Goal: Task Accomplishment & Management: Complete application form

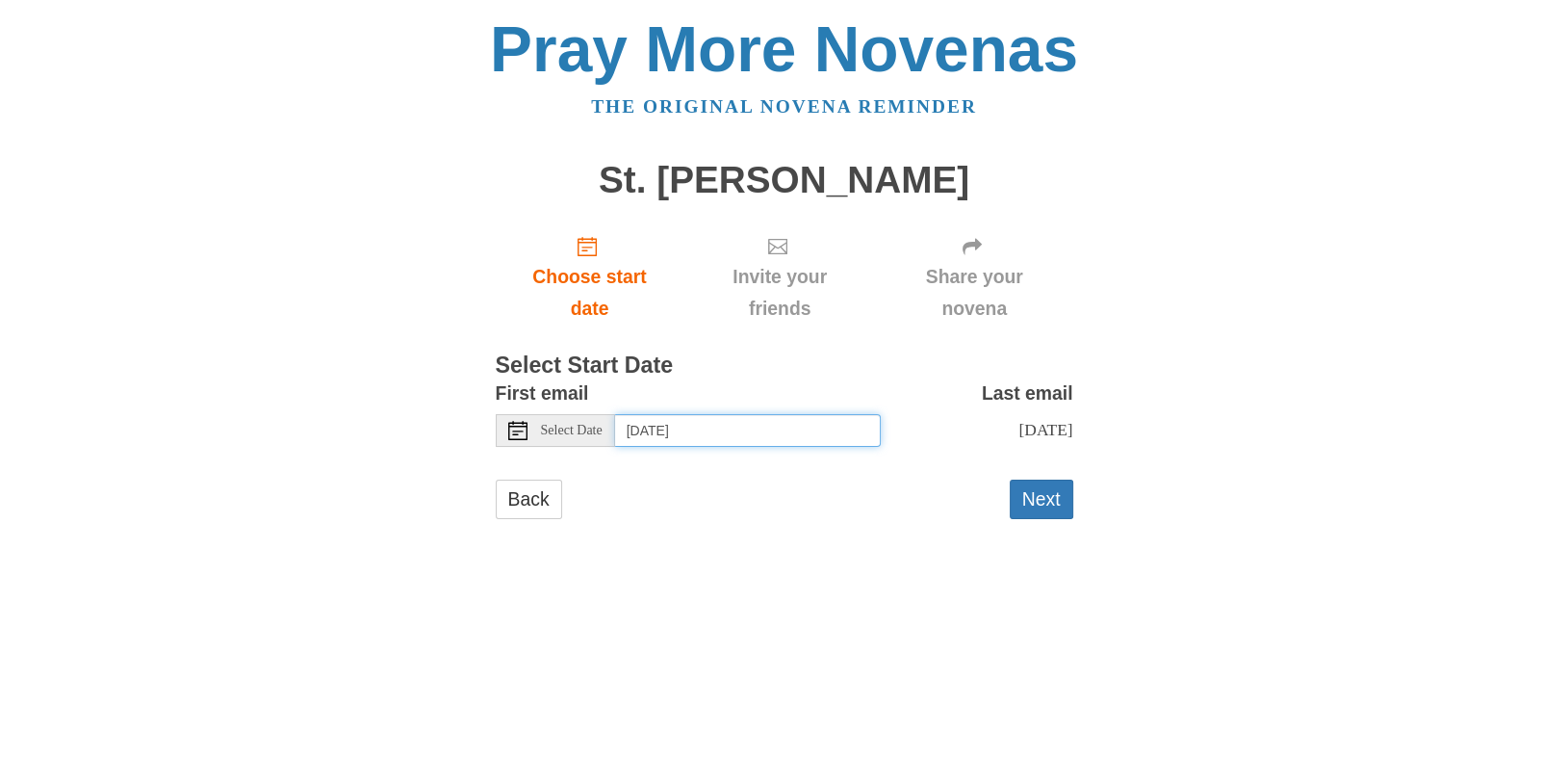
click at [817, 435] on input "[DATE]" at bounding box center [748, 431] width 266 height 33
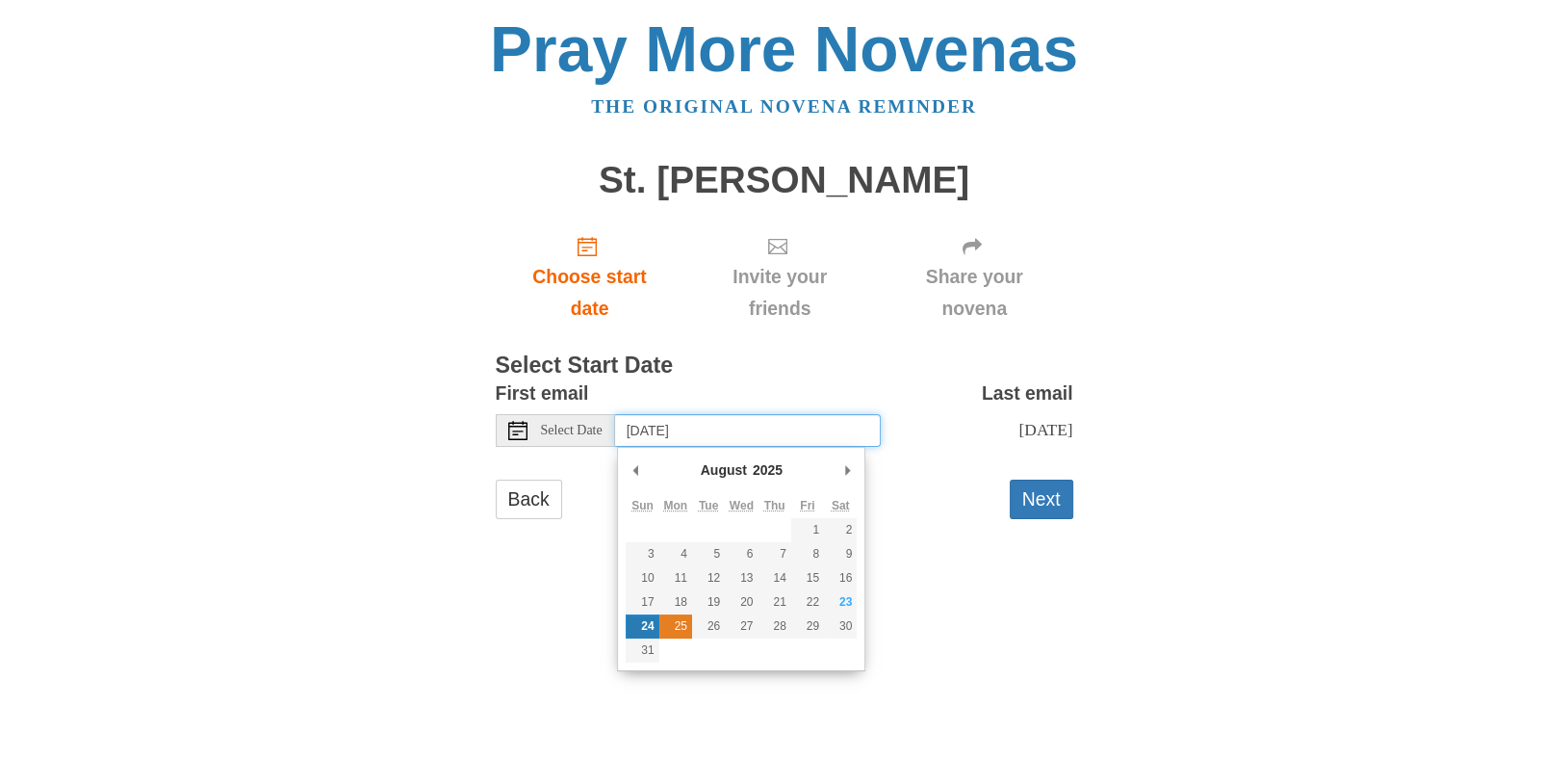
type input "[DATE]"
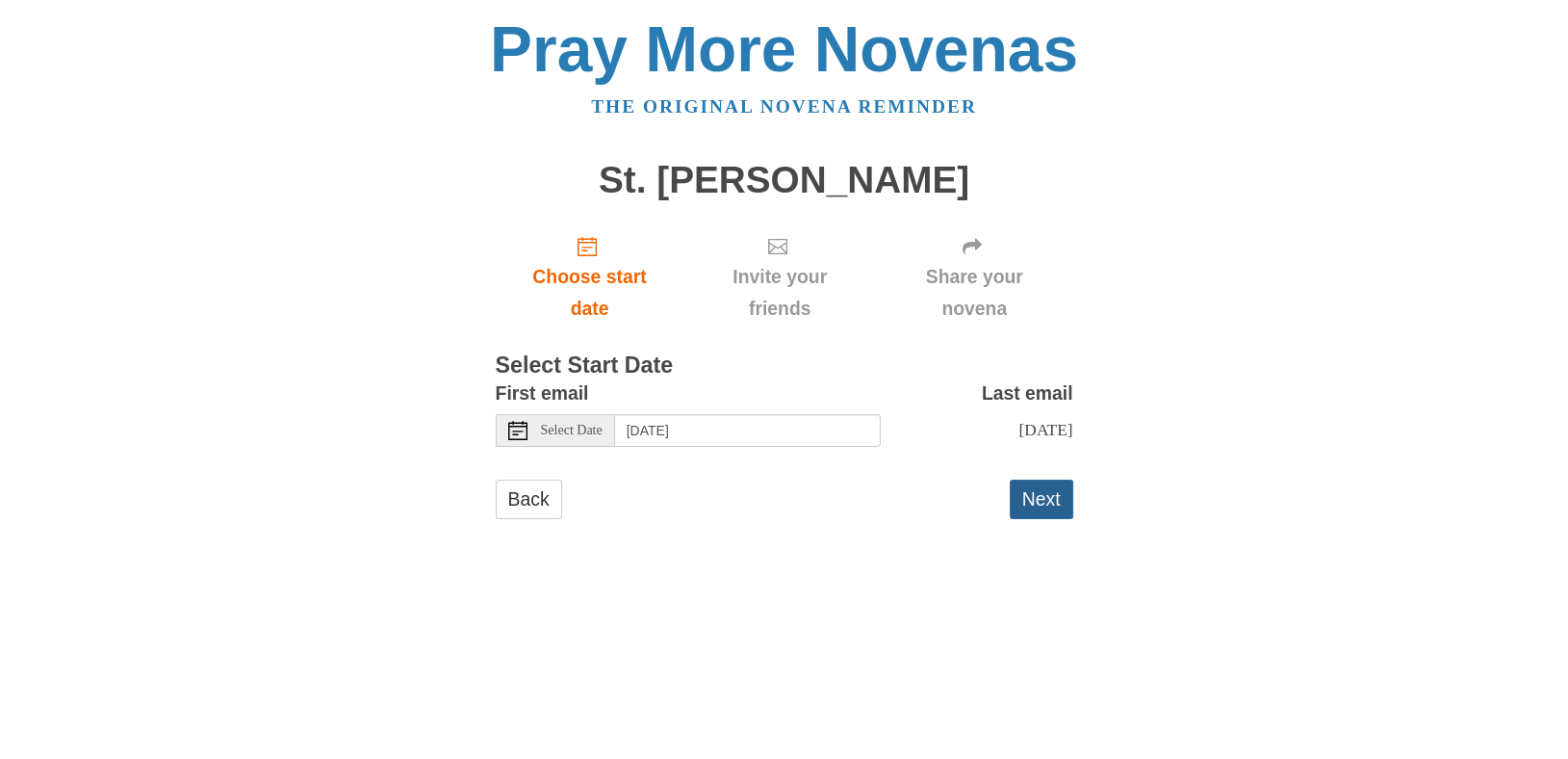
click at [1028, 519] on button "Next" at bounding box center [1041, 499] width 63 height 40
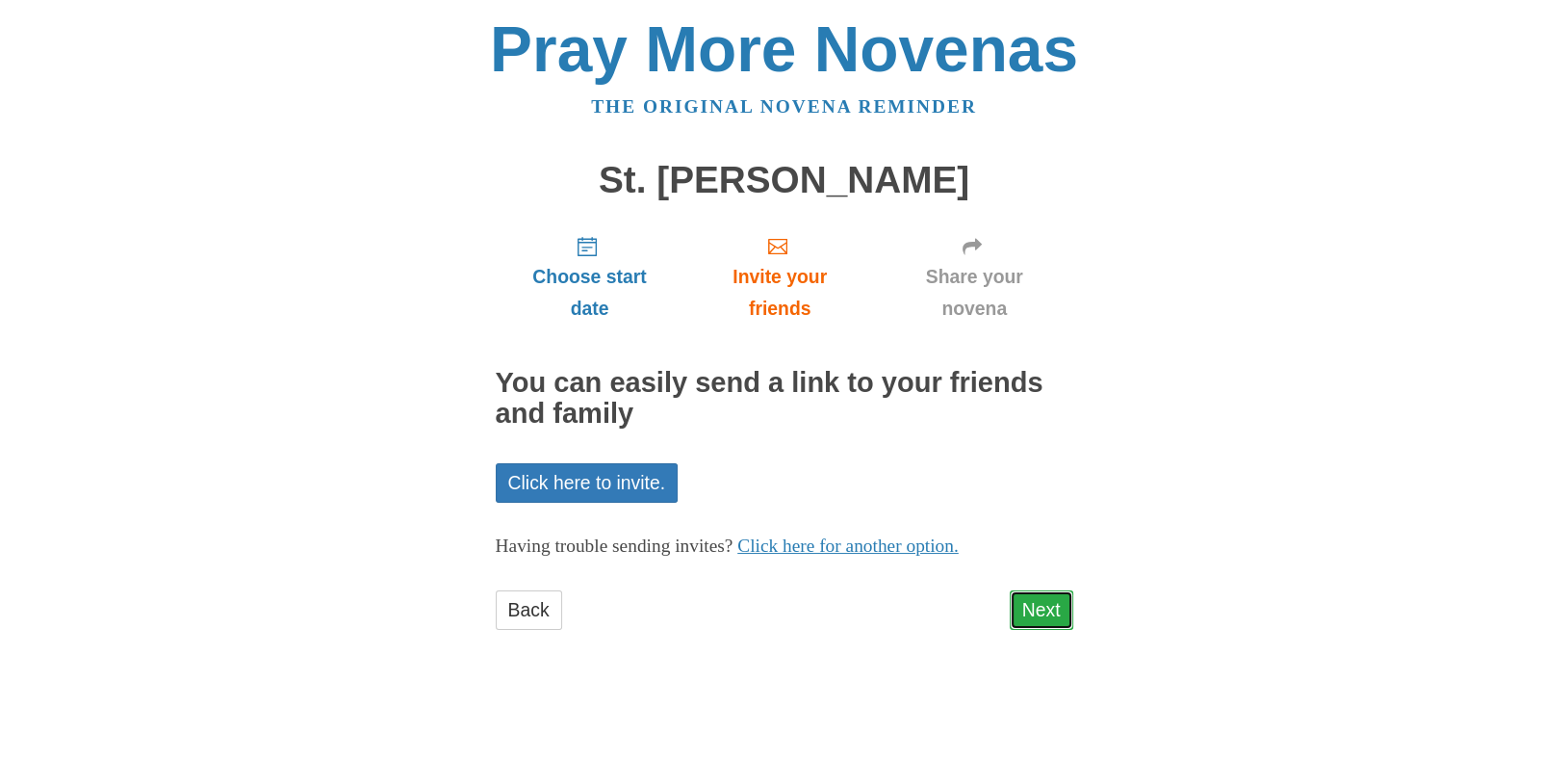
click at [1049, 603] on link "Next" at bounding box center [1041, 610] width 63 height 40
